Goal: Information Seeking & Learning: Learn about a topic

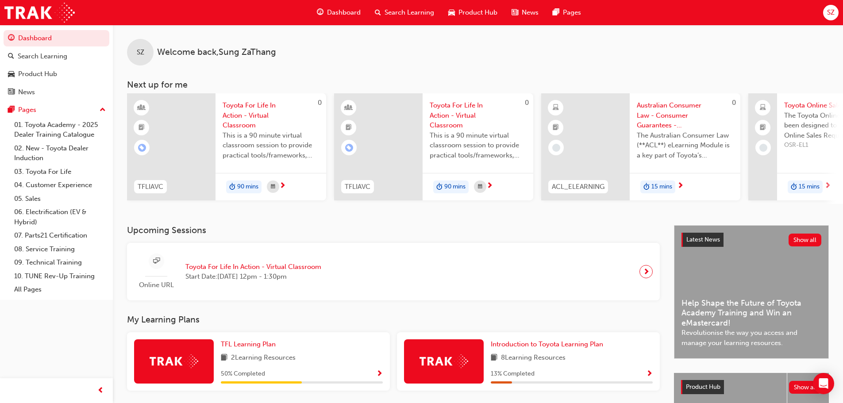
click at [413, 12] on span "Search Learning" at bounding box center [410, 13] width 50 height 10
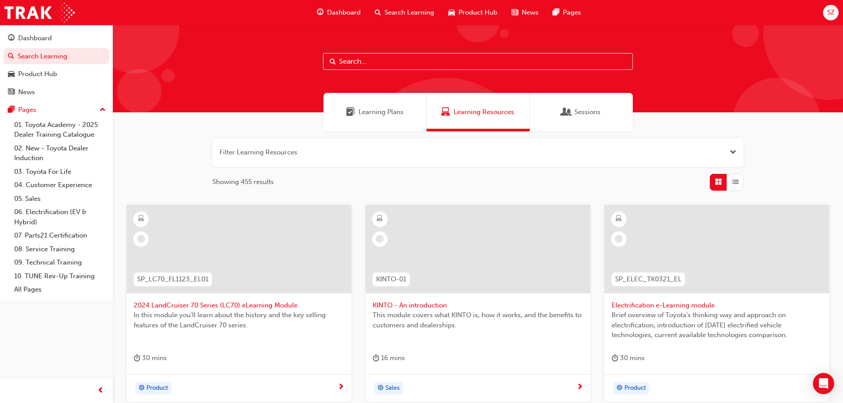
click at [361, 14] on div "Dashboard" at bounding box center [339, 13] width 58 height 18
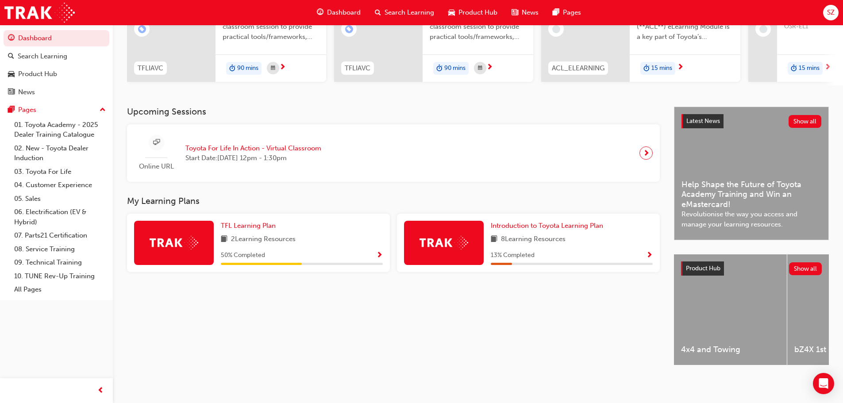
scroll to position [126, 0]
click at [243, 143] on span "Toyota For Life In Action - Virtual Classroom" at bounding box center [253, 148] width 136 height 10
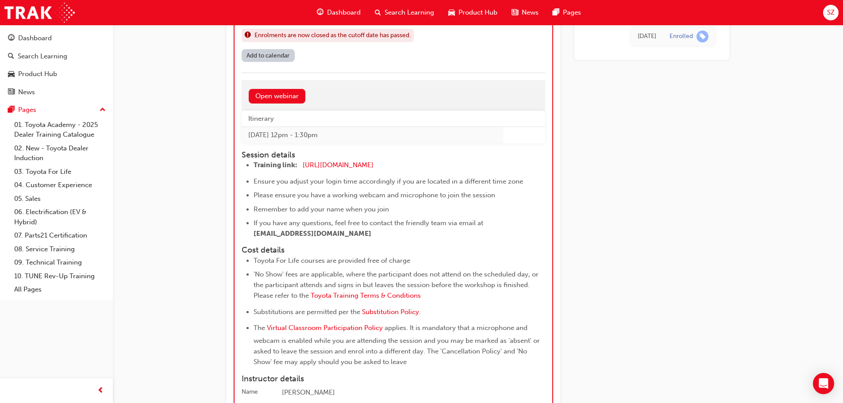
scroll to position [885, 0]
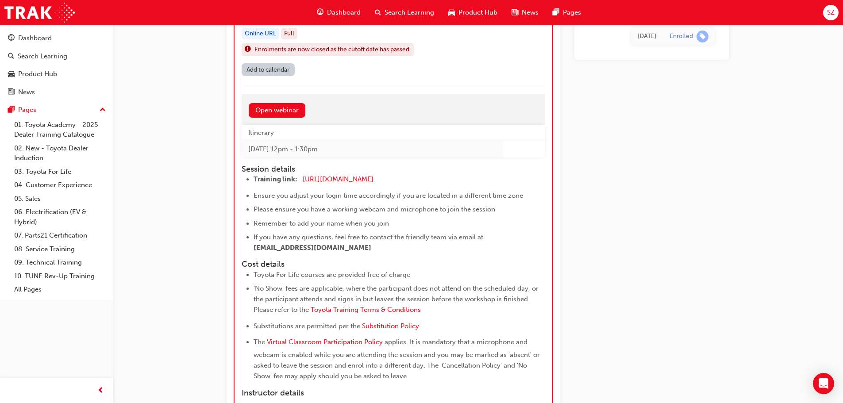
click at [335, 177] on span "[URL][DOMAIN_NAME]" at bounding box center [338, 179] width 71 height 8
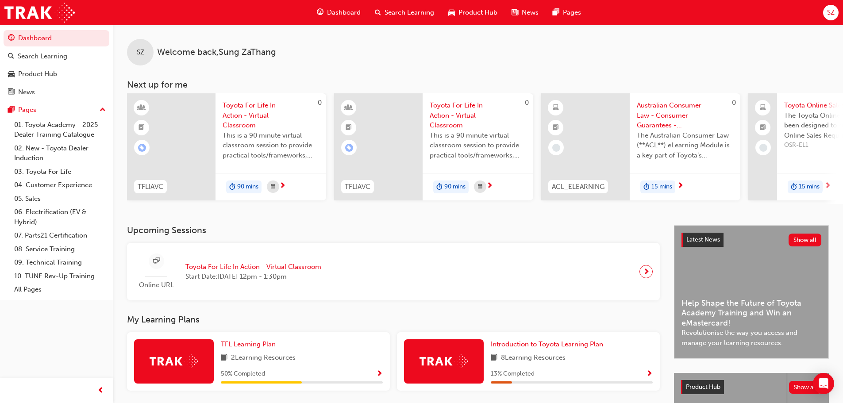
click at [644, 274] on span "next-icon" at bounding box center [646, 272] width 7 height 12
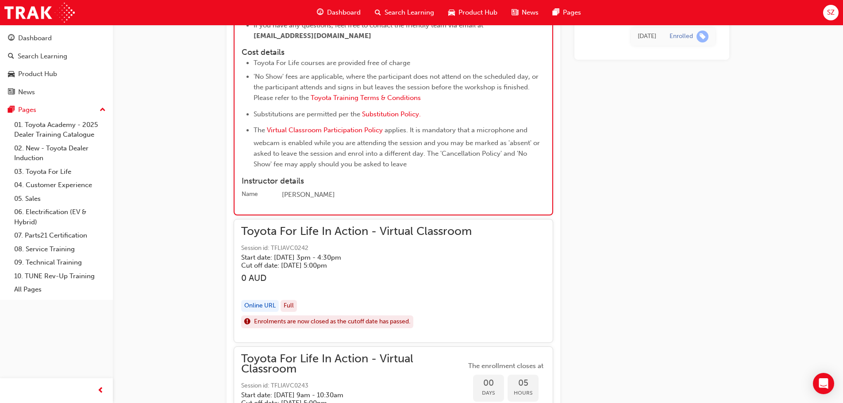
scroll to position [1274, 0]
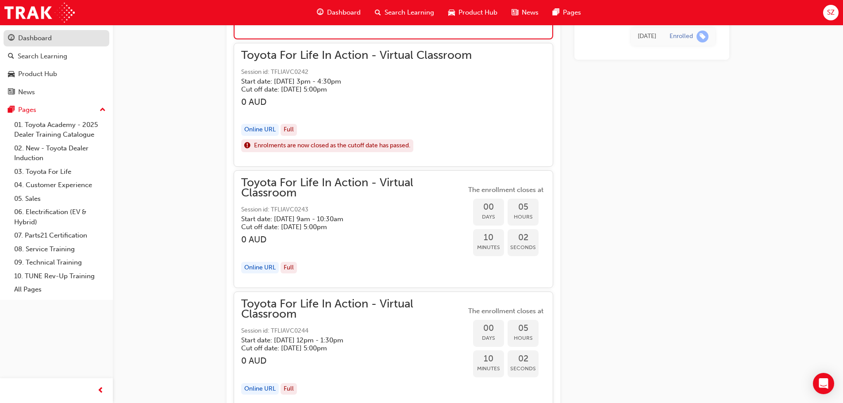
click at [39, 36] on div "Dashboard" at bounding box center [35, 38] width 34 height 10
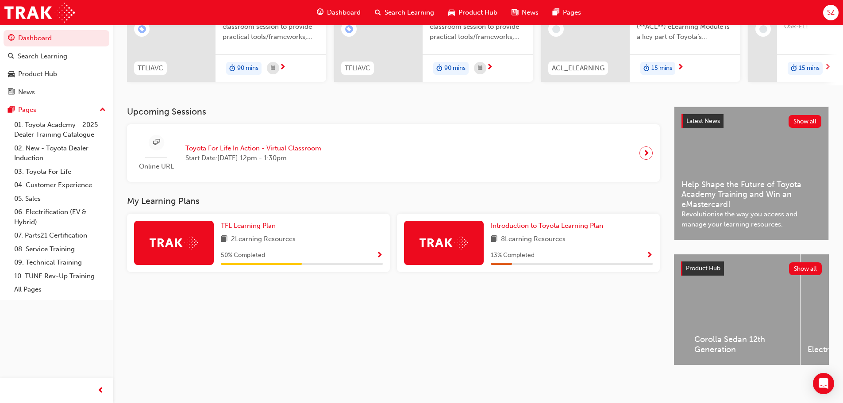
scroll to position [0, 957]
drag, startPoint x: 721, startPoint y: 363, endPoint x: 751, endPoint y: 364, distance: 29.7
click at [751, 364] on div "4x4 and Towing bZ4X 1st Generation C-HR 2nd Generation Camry 9th Generation Coa…" at bounding box center [751, 311] width 155 height 112
click at [649, 152] on span "next-icon" at bounding box center [646, 153] width 7 height 12
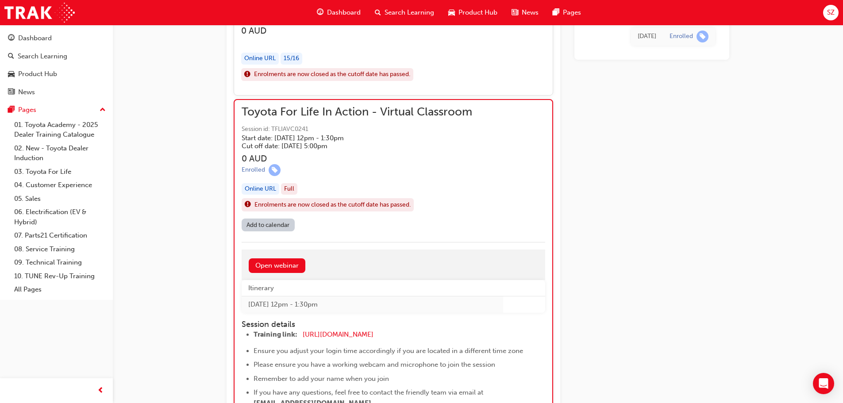
scroll to position [746, 0]
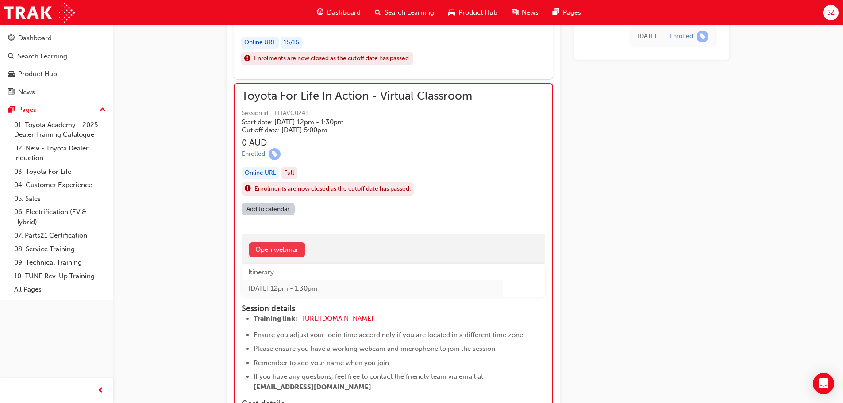
click at [278, 250] on link "Open webinar" at bounding box center [277, 250] width 57 height 15
